Goal: Task Accomplishment & Management: Use online tool/utility

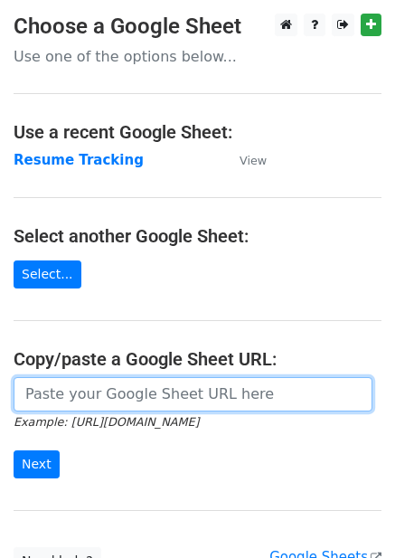
click at [89, 397] on input "url" at bounding box center [193, 394] width 359 height 34
paste input "[URL][DOMAIN_NAME]"
type input "https://docs.google.com/spreadsheets/d/1f879_c-VD_MT-DwM1RWAqhbgnCeiGETnoNpJrpj…"
click at [14, 450] on input "Next" at bounding box center [37, 464] width 46 height 28
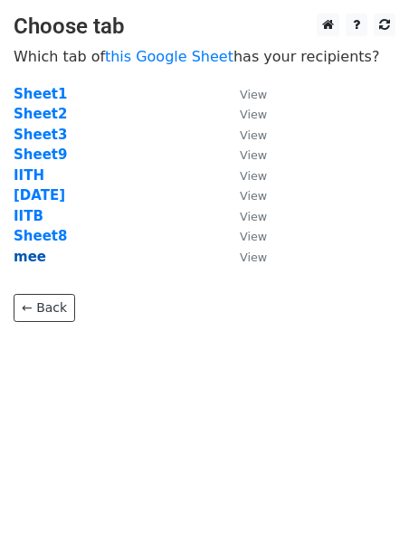
click at [22, 255] on strong "mee" at bounding box center [30, 257] width 33 height 16
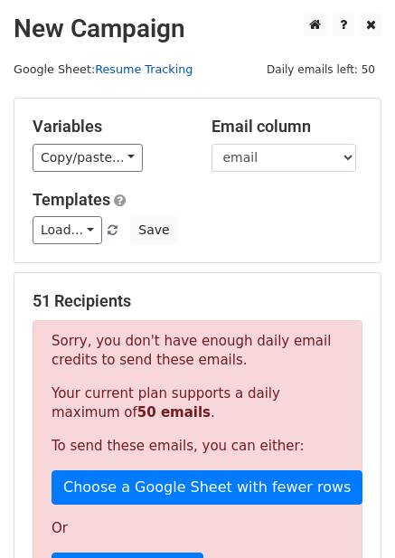
click at [141, 65] on link "Resume Tracking" at bounding box center [144, 69] width 98 height 14
click at [332, 52] on main "New Campaign Daily emails left: 50 Google Sheet: Resume Tracking Variables Copy…" at bounding box center [197, 473] width 395 height 918
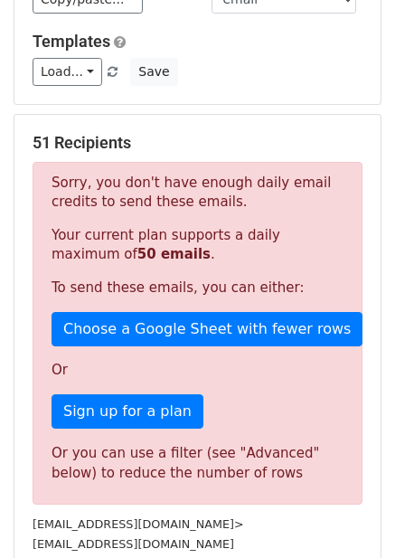
scroll to position [160, 0]
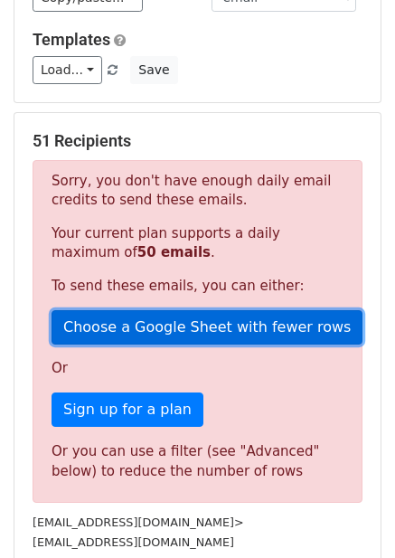
click at [176, 336] on link "Choose a Google Sheet with fewer rows" at bounding box center [207, 327] width 311 height 34
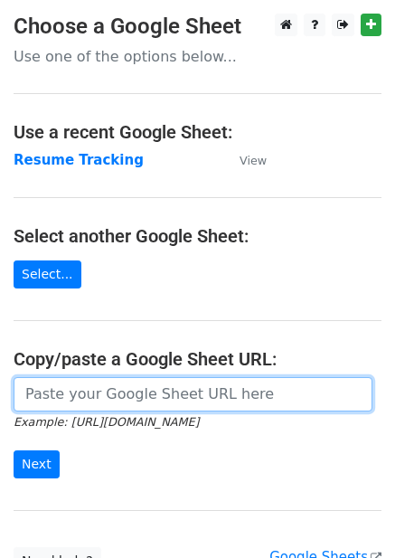
click at [91, 394] on input "url" at bounding box center [193, 394] width 359 height 34
paste input "https://docs.google.com/spreadsheets/d/1f879_c-VD_MT-DwM1RWAqhbgnCeiGETnoNpJrpj…"
type input "https://docs.google.com/spreadsheets/d/1f879_c-VD_MT-DwM1RWAqhbgnCeiGETnoNpJrpj…"
click at [14, 450] on input "Next" at bounding box center [37, 464] width 46 height 28
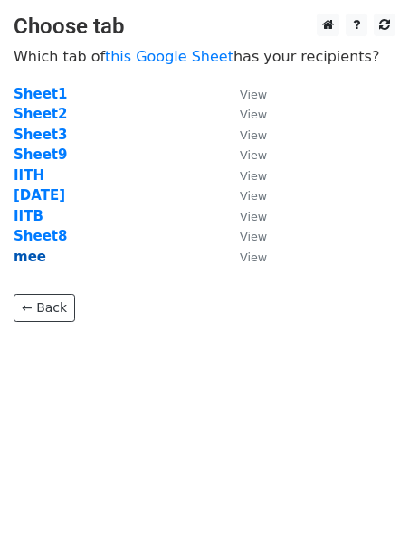
click at [29, 258] on strong "mee" at bounding box center [30, 257] width 33 height 16
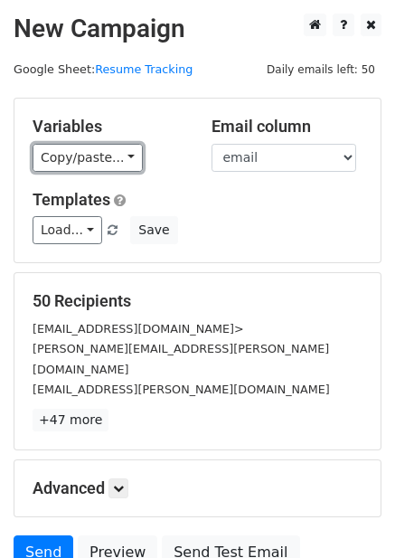
click at [92, 152] on link "Copy/paste..." at bounding box center [88, 158] width 110 height 28
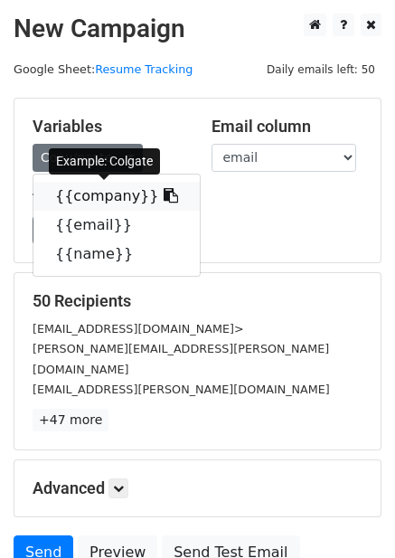
click at [79, 202] on link "{{company}}" at bounding box center [116, 196] width 166 height 29
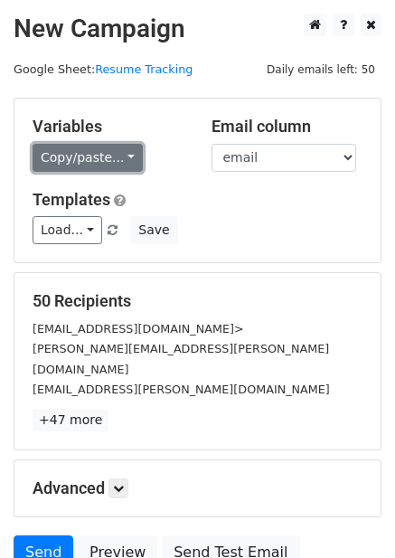
click at [64, 155] on link "Copy/paste..." at bounding box center [88, 158] width 110 height 28
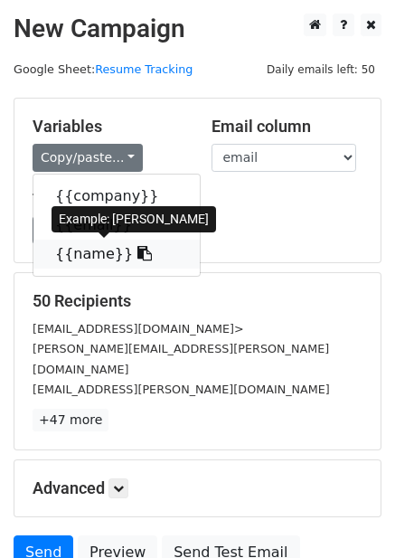
click at [137, 251] on icon at bounding box center [144, 253] width 14 height 14
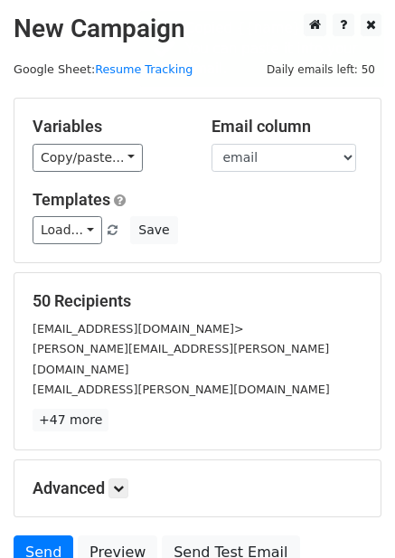
scroll to position [141, 0]
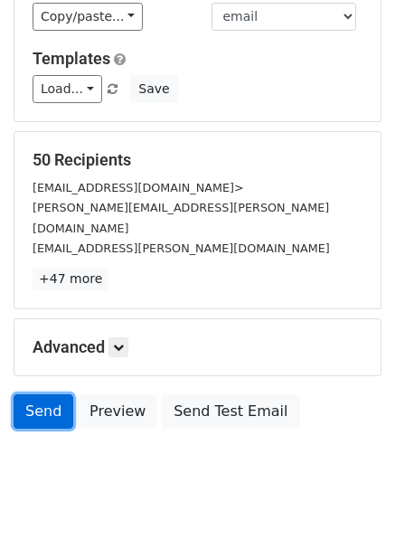
click at [37, 394] on link "Send" at bounding box center [44, 411] width 60 height 34
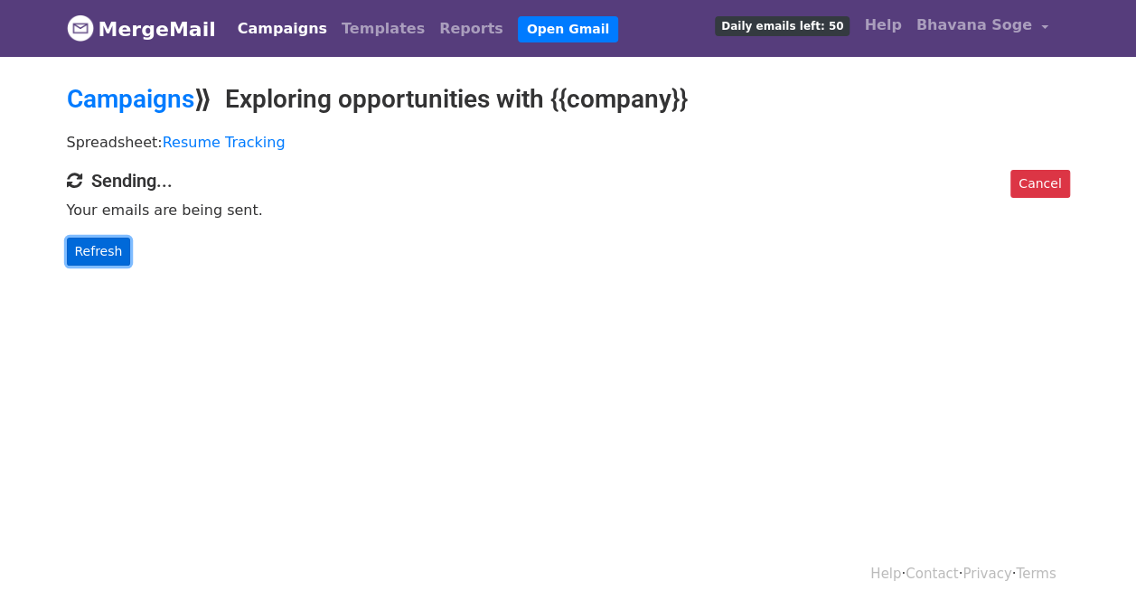
click at [107, 253] on link "Refresh" at bounding box center [99, 252] width 64 height 28
